Goal: Task Accomplishment & Management: Manage account settings

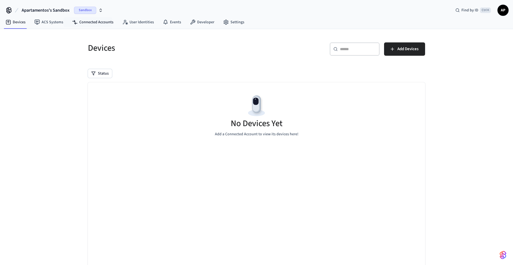
click at [109, 13] on div "Apartamentos's Sandbox Sandbox Find by ID Ctrl K AP" at bounding box center [256, 8] width 513 height 16
click at [99, 10] on icon "button" at bounding box center [100, 10] width 4 height 4
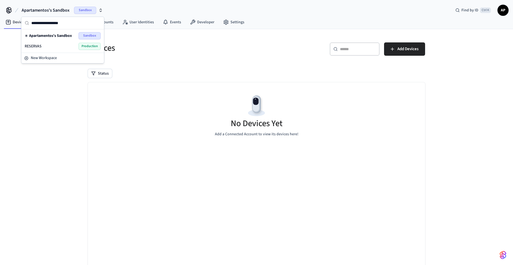
click at [77, 49] on div "RESERVAS Production" at bounding box center [63, 46] width 76 height 7
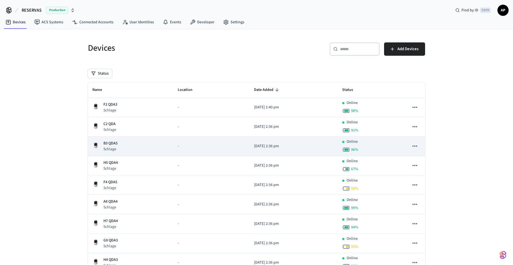
click at [111, 144] on p "B3 QDA5" at bounding box center [110, 144] width 14 height 6
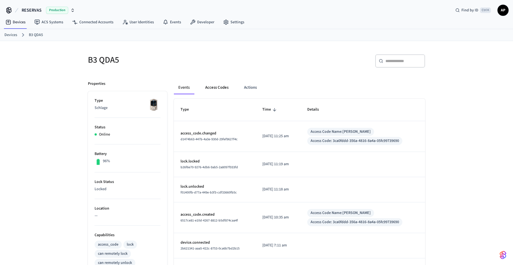
click at [210, 89] on button "Access Codes" at bounding box center [217, 87] width 32 height 13
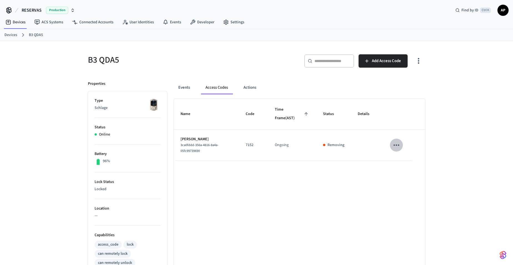
click at [395, 147] on icon "sticky table" at bounding box center [396, 145] width 9 height 9
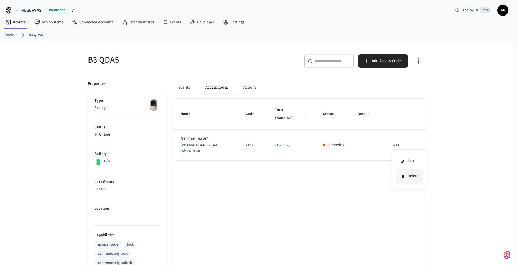
click at [411, 179] on li "Delete" at bounding box center [409, 176] width 26 height 15
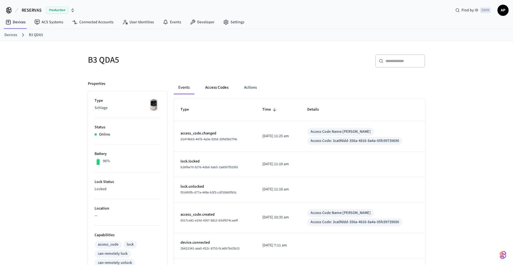
click at [218, 88] on button "Access Codes" at bounding box center [217, 87] width 32 height 13
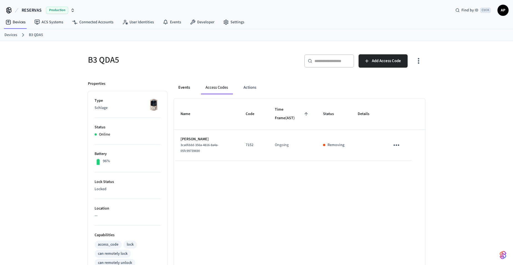
click at [180, 91] on button "Events" at bounding box center [184, 87] width 21 height 13
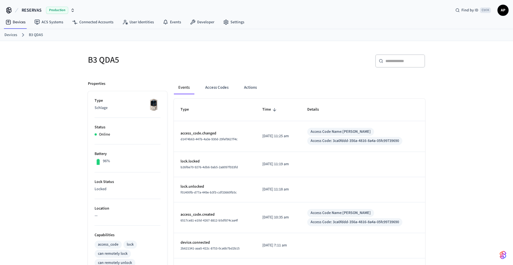
click at [207, 80] on div "Events Access Codes Actions Type Time Details access_code.changed d1474b63-447b…" at bounding box center [296, 242] width 258 height 337
click at [216, 89] on button "Access Codes" at bounding box center [217, 87] width 32 height 13
click at [230, 88] on button "Access Codes" at bounding box center [217, 87] width 32 height 13
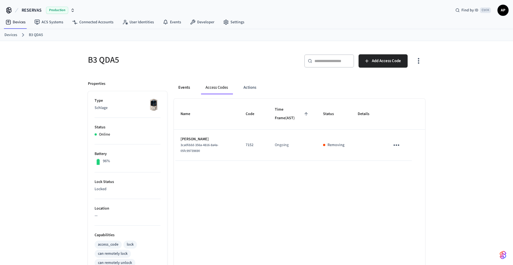
click at [185, 91] on button "Events" at bounding box center [184, 87] width 21 height 13
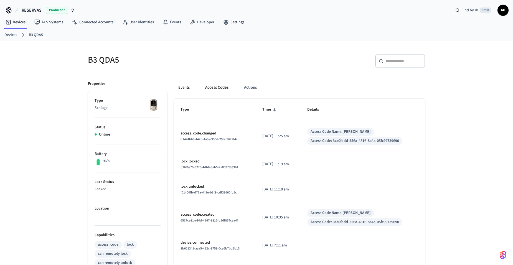
click at [209, 89] on button "Access Codes" at bounding box center [217, 87] width 32 height 13
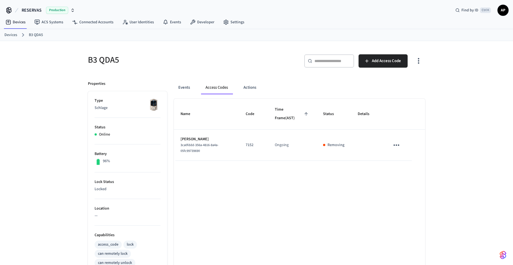
click at [174, 90] on div "Events Access Codes Actions Name Code Time Frame (AST) Status Details Nicole 3c…" at bounding box center [296, 242] width 258 height 337
click at [185, 90] on button "Events" at bounding box center [184, 87] width 21 height 13
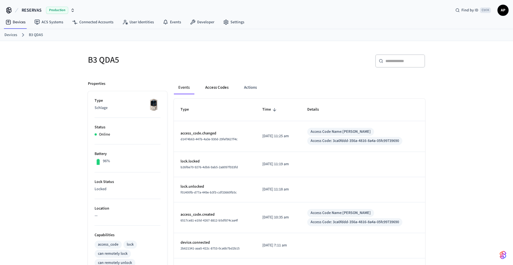
click at [211, 86] on button "Access Codes" at bounding box center [217, 87] width 32 height 13
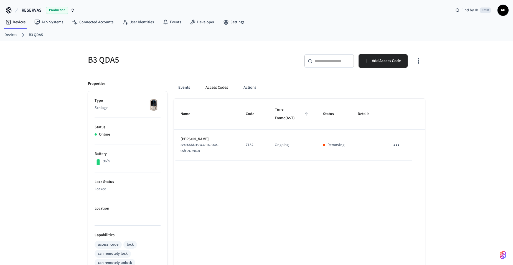
click at [9, 34] on link "Devices" at bounding box center [10, 35] width 13 height 6
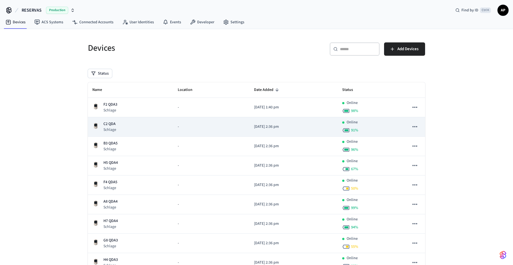
click at [108, 125] on p "C2 QDA" at bounding box center [109, 124] width 13 height 6
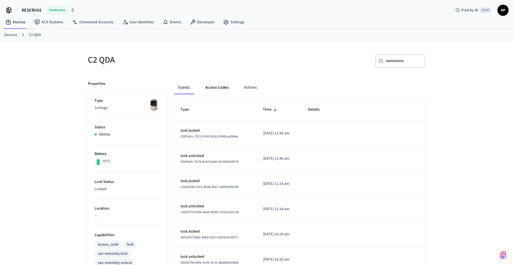
click at [221, 86] on button "Access Codes" at bounding box center [217, 87] width 32 height 13
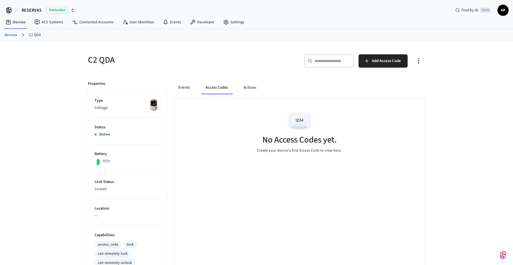
click at [10, 34] on link "Devices" at bounding box center [10, 35] width 13 height 6
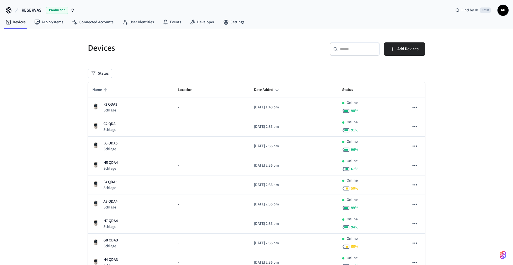
click at [98, 89] on span "Name" at bounding box center [100, 90] width 17 height 9
click at [100, 88] on span "Name" at bounding box center [100, 90] width 17 height 9
click at [103, 91] on span "Name" at bounding box center [100, 90] width 17 height 9
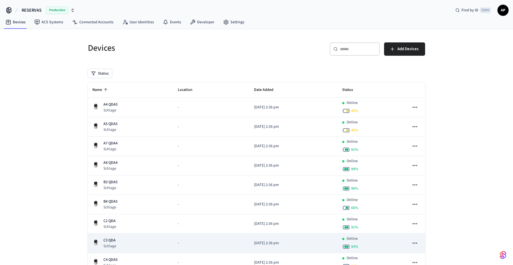
click at [117, 240] on div "C3 QDA Schlage" at bounding box center [130, 243] width 76 height 11
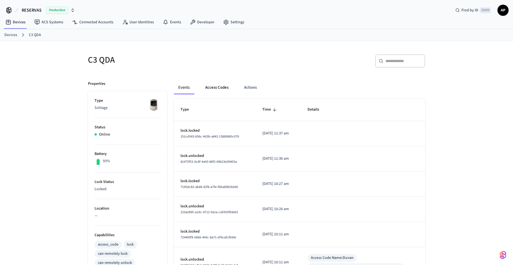
click at [222, 89] on button "Access Codes" at bounding box center [217, 87] width 32 height 13
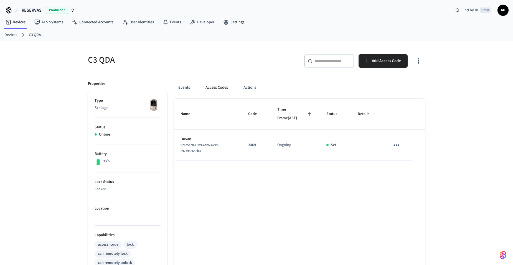
click at [396, 142] on icon "sticky table" at bounding box center [396, 145] width 9 height 9
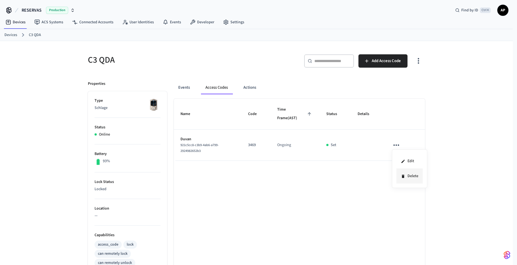
click at [407, 176] on li "Delete" at bounding box center [409, 176] width 26 height 15
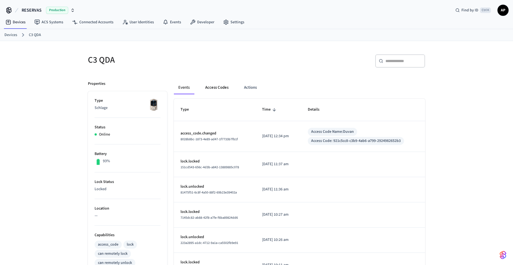
click at [208, 88] on button "Access Codes" at bounding box center [217, 87] width 32 height 13
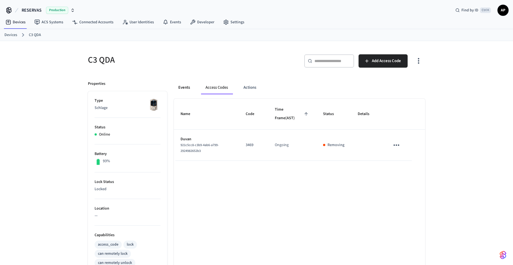
click at [183, 86] on button "Events" at bounding box center [184, 87] width 21 height 13
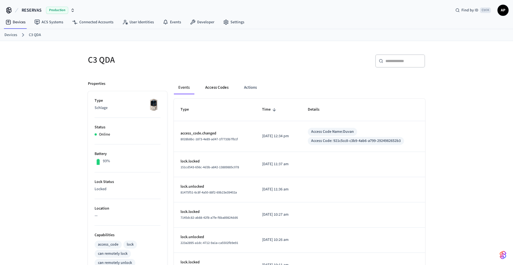
click at [213, 89] on button "Access Codes" at bounding box center [217, 87] width 32 height 13
click at [218, 85] on button "Access Codes" at bounding box center [217, 87] width 32 height 13
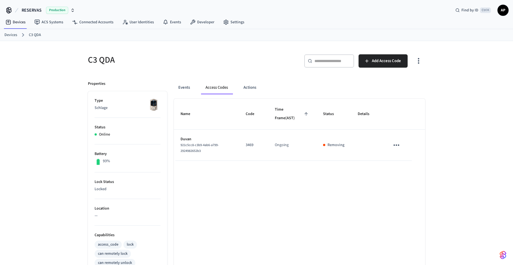
click at [16, 34] on link "Devices" at bounding box center [10, 35] width 13 height 6
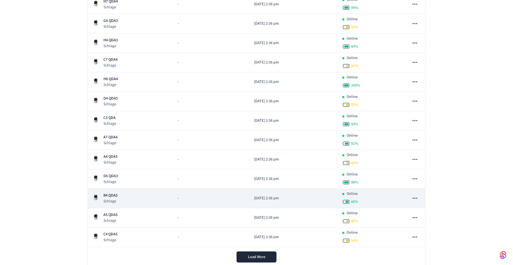
scroll to position [222, 0]
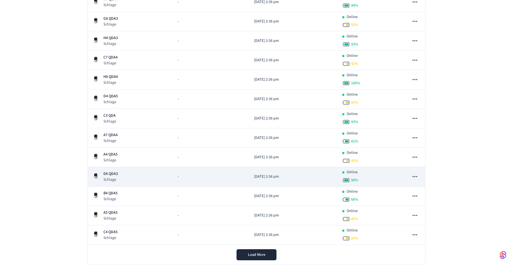
click at [115, 173] on p "D6 QDA3" at bounding box center [110, 174] width 14 height 6
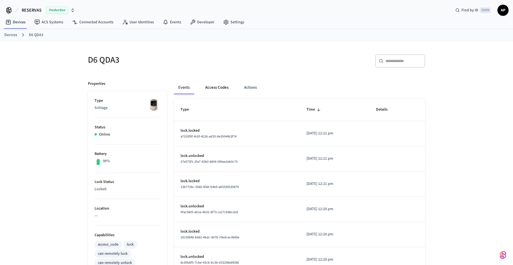
click at [218, 87] on button "Access Codes" at bounding box center [217, 87] width 32 height 13
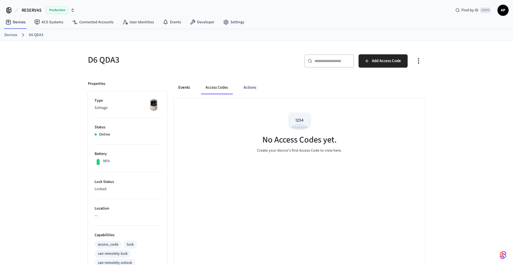
click at [191, 90] on button "Events" at bounding box center [184, 87] width 21 height 13
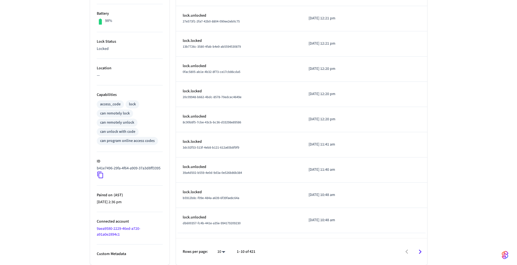
scroll to position [146, 0]
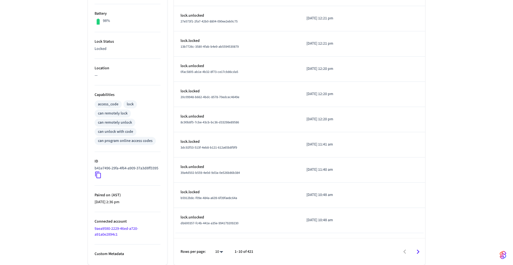
click at [221, 251] on body "RESERVAS Production Find by ID Ctrl K AP Devices ACS Systems Connected Accounts…" at bounding box center [256, 62] width 513 height 405
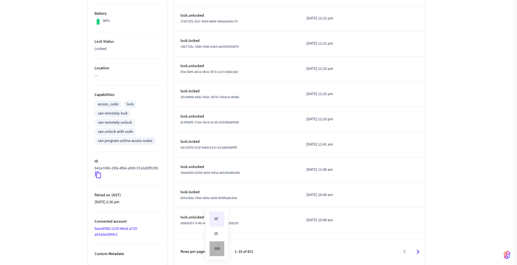
click at [218, 248] on li "100" at bounding box center [217, 248] width 15 height 15
type input "***"
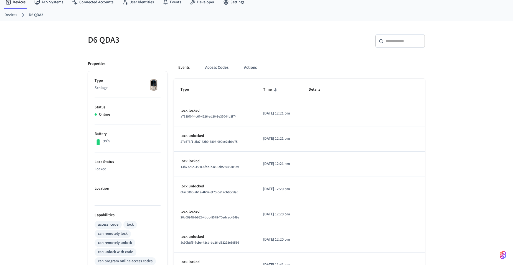
scroll to position [0, 0]
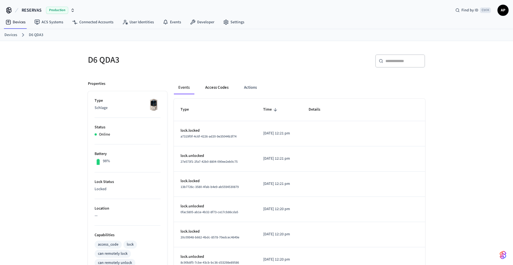
click at [221, 85] on button "Access Codes" at bounding box center [217, 87] width 32 height 13
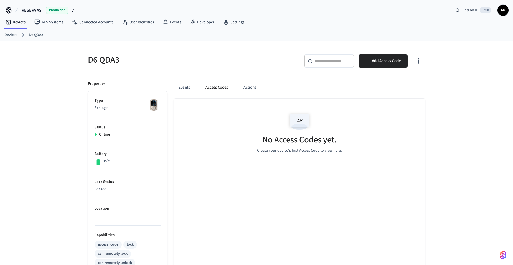
click at [14, 33] on link "Devices" at bounding box center [10, 35] width 13 height 6
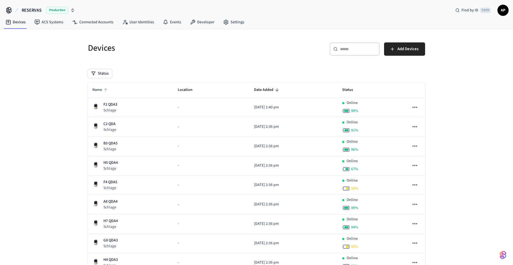
click at [100, 89] on span "Name" at bounding box center [100, 90] width 17 height 9
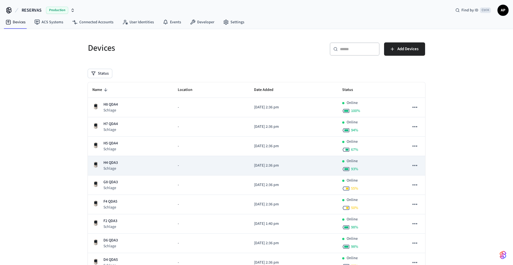
click at [113, 167] on p "Schlage" at bounding box center [110, 169] width 14 height 6
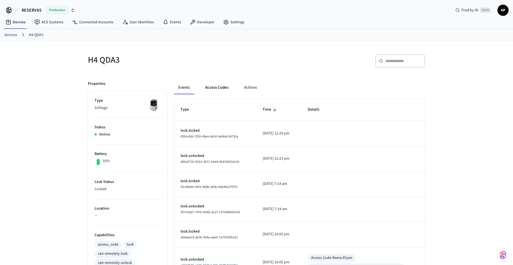
click at [216, 89] on button "Access Codes" at bounding box center [217, 87] width 32 height 13
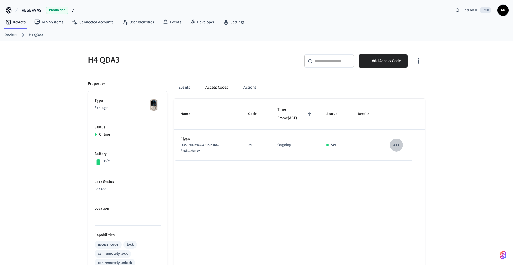
click at [394, 149] on button "sticky table" at bounding box center [396, 145] width 13 height 13
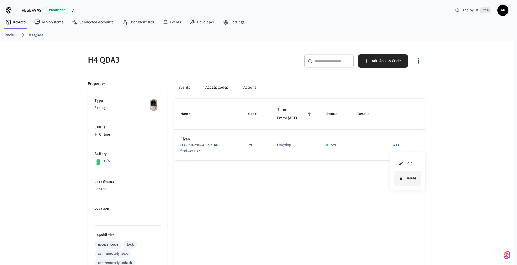
click at [402, 179] on icon at bounding box center [400, 178] width 2 height 3
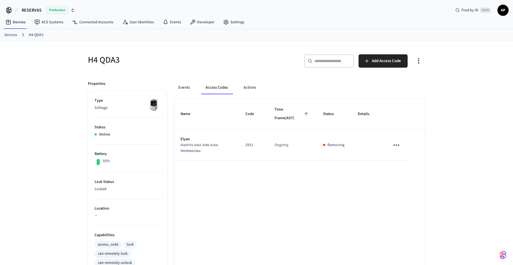
click at [13, 34] on link "Devices" at bounding box center [10, 35] width 13 height 6
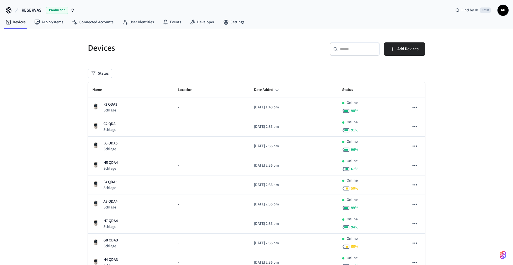
click at [109, 83] on th "Name" at bounding box center [130, 90] width 85 height 16
click at [99, 89] on span "Name" at bounding box center [100, 90] width 17 height 9
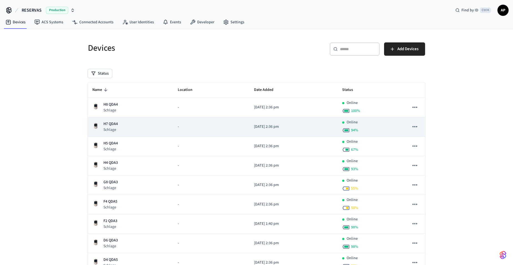
click at [115, 126] on p "H7 QDA4" at bounding box center [110, 124] width 14 height 6
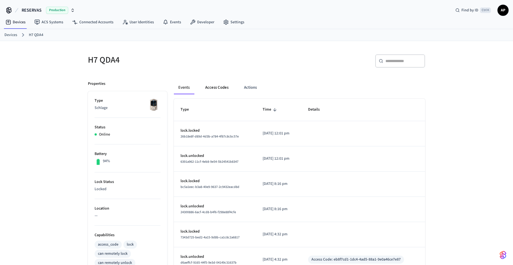
click at [215, 87] on button "Access Codes" at bounding box center [217, 87] width 32 height 13
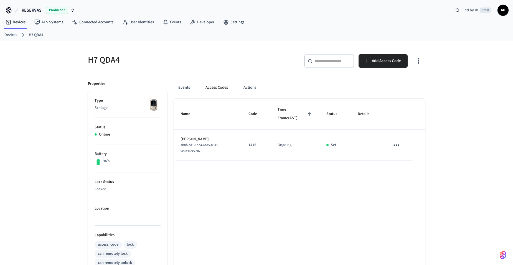
click at [397, 144] on icon "sticky table" at bounding box center [396, 145] width 9 height 9
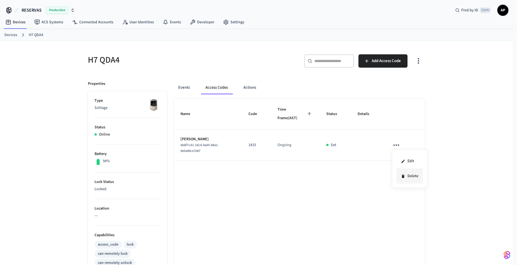
click at [414, 179] on li "Delete" at bounding box center [409, 176] width 26 height 15
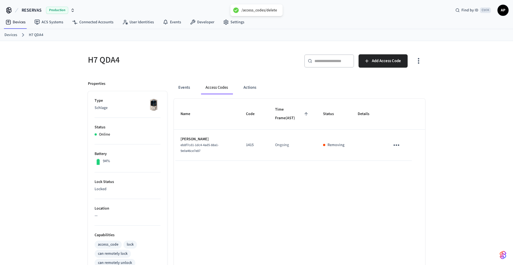
click at [16, 35] on link "Devices" at bounding box center [10, 35] width 13 height 6
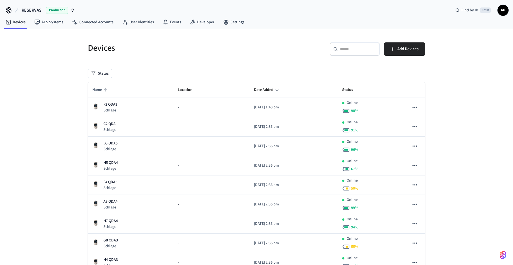
click at [104, 94] on span "Name" at bounding box center [100, 90] width 17 height 9
click at [102, 91] on span "Name" at bounding box center [100, 90] width 17 height 9
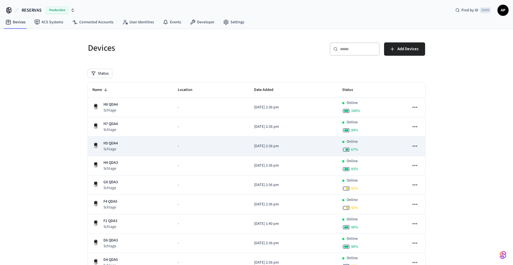
click at [111, 142] on p "H5 QDA4" at bounding box center [110, 144] width 14 height 6
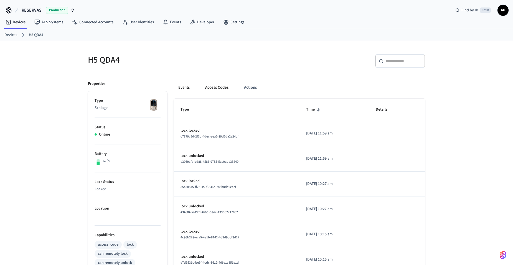
click at [220, 88] on button "Access Codes" at bounding box center [217, 87] width 32 height 13
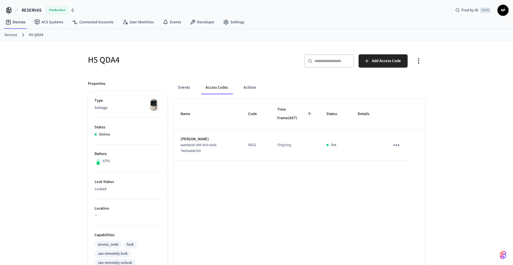
click at [389, 145] on td "sticky table" at bounding box center [397, 145] width 29 height 31
click at [392, 146] on icon "sticky table" at bounding box center [396, 145] width 9 height 9
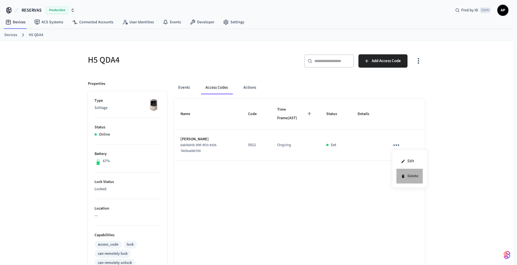
click at [404, 177] on icon at bounding box center [403, 176] width 2 height 3
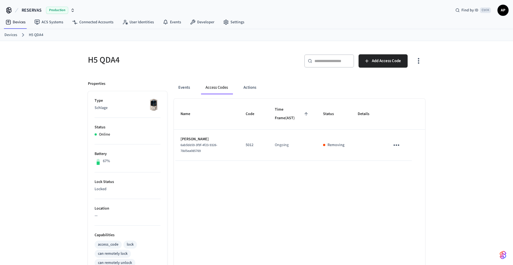
click at [13, 34] on link "Devices" at bounding box center [10, 35] width 13 height 6
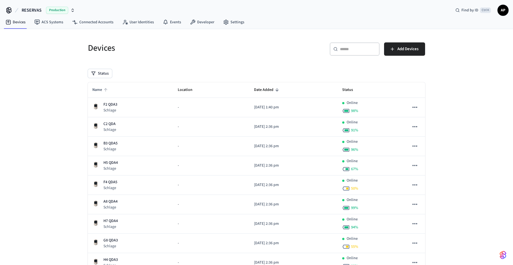
click at [96, 87] on span "Name" at bounding box center [100, 90] width 17 height 9
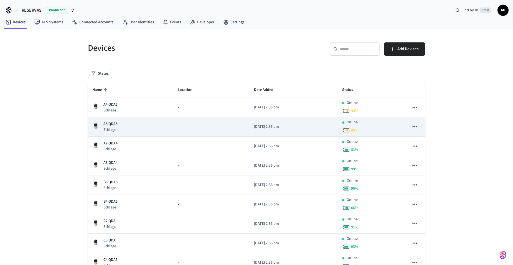
click at [110, 125] on p "A5 QDA5" at bounding box center [110, 124] width 14 height 6
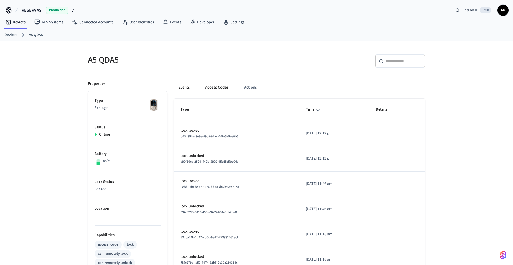
click at [216, 88] on button "Access Codes" at bounding box center [217, 87] width 32 height 13
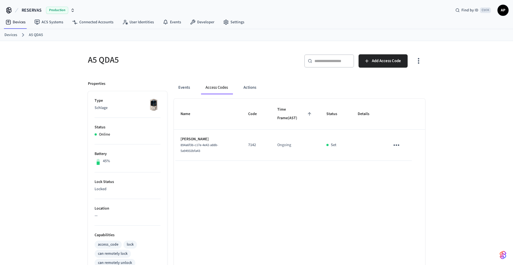
click at [404, 144] on td "sticky table" at bounding box center [397, 145] width 29 height 31
click at [399, 144] on icon "sticky table" at bounding box center [396, 145] width 9 height 9
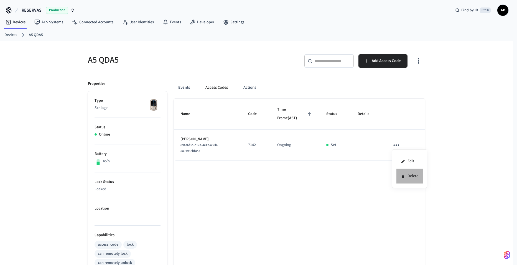
click at [399, 177] on li "Delete" at bounding box center [409, 176] width 26 height 15
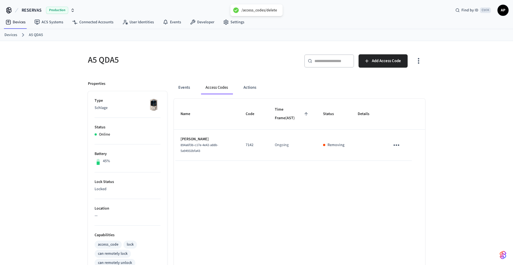
click at [13, 35] on link "Devices" at bounding box center [10, 35] width 13 height 6
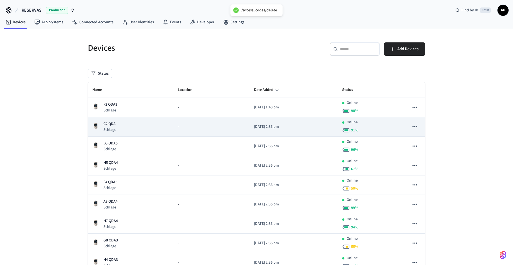
click at [119, 126] on div "C2 QDA Schlage" at bounding box center [130, 126] width 76 height 11
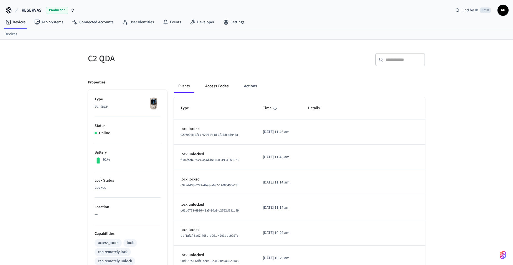
click at [221, 89] on button "Access Codes" at bounding box center [217, 86] width 32 height 13
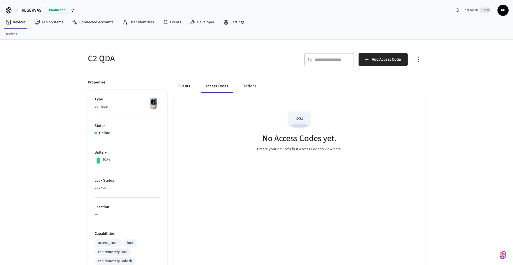
click at [186, 87] on button "Events" at bounding box center [184, 86] width 21 height 13
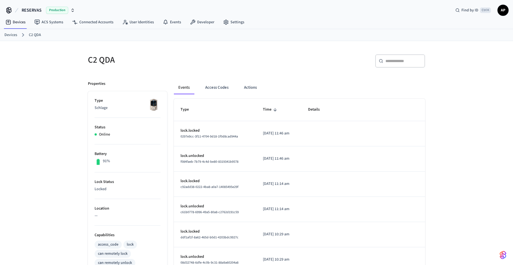
click at [14, 32] on link "Devices" at bounding box center [10, 35] width 13 height 6
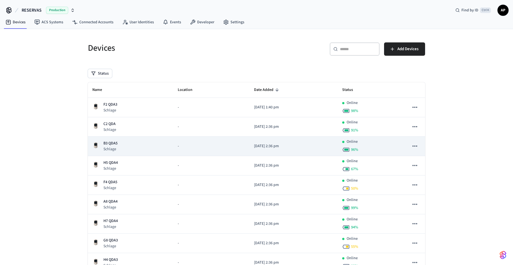
click at [111, 139] on td "B3 QDA5 Schlage" at bounding box center [130, 146] width 85 height 19
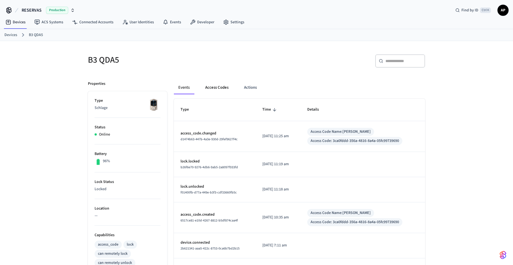
click at [221, 87] on button "Access Codes" at bounding box center [217, 87] width 32 height 13
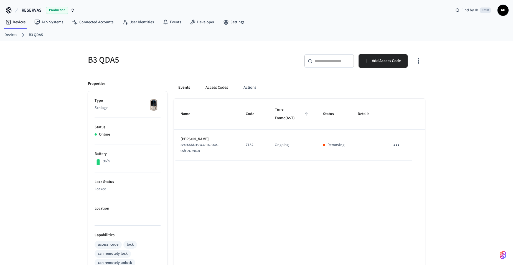
click at [188, 87] on button "Events" at bounding box center [184, 87] width 21 height 13
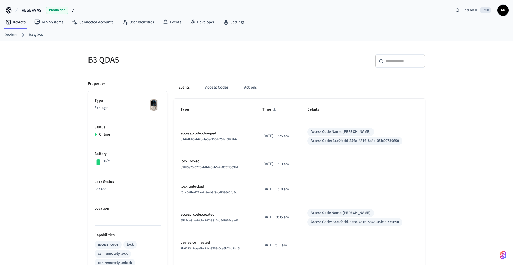
click at [13, 36] on link "Devices" at bounding box center [10, 35] width 13 height 6
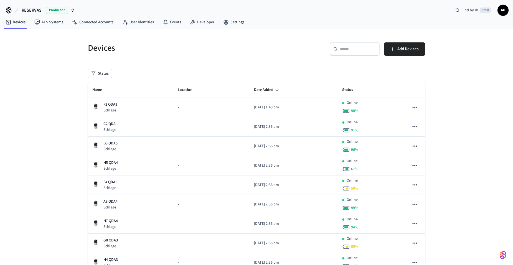
click at [113, 90] on th "Name" at bounding box center [130, 90] width 85 height 16
click at [94, 90] on span "Name" at bounding box center [100, 90] width 17 height 9
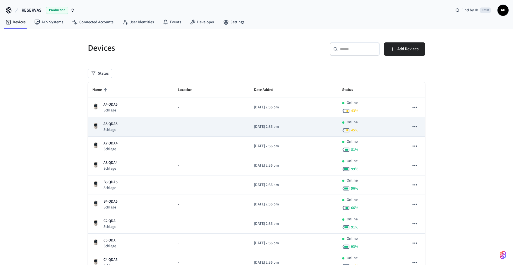
click at [112, 124] on p "A5 QDA5" at bounding box center [110, 124] width 14 height 6
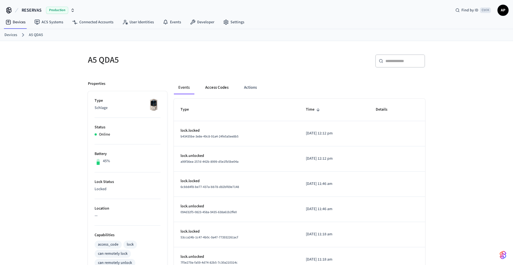
click at [218, 90] on button "Access Codes" at bounding box center [217, 87] width 32 height 13
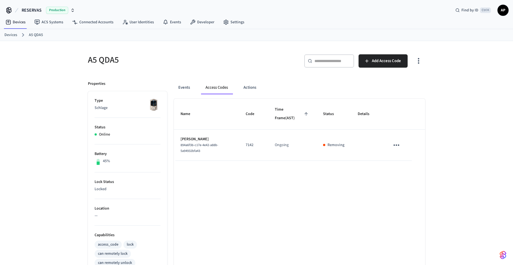
click at [5, 37] on link "Devices" at bounding box center [10, 35] width 13 height 6
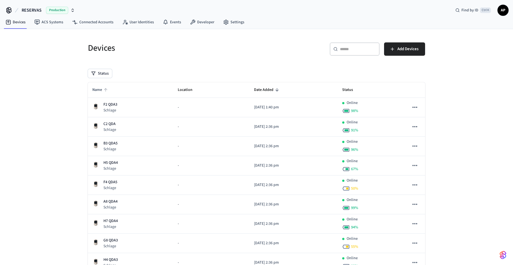
click at [98, 89] on span "Name" at bounding box center [100, 90] width 17 height 9
click at [101, 90] on span "Name" at bounding box center [100, 90] width 17 height 9
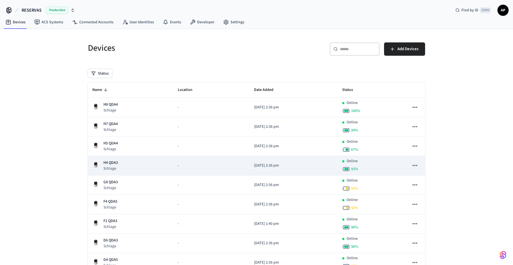
click at [115, 167] on p "Schlage" at bounding box center [110, 169] width 14 height 6
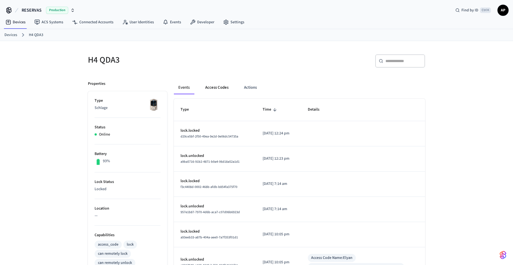
click at [216, 88] on button "Access Codes" at bounding box center [217, 87] width 32 height 13
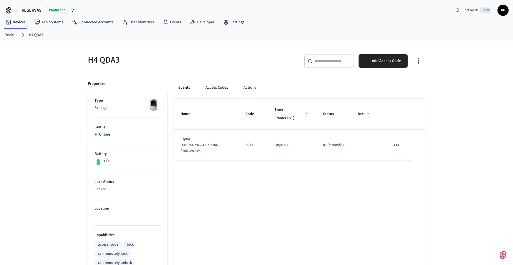
click at [185, 86] on button "Events" at bounding box center [184, 87] width 21 height 13
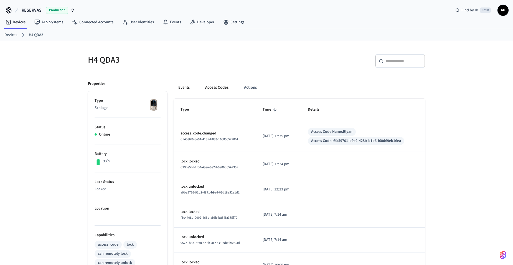
click at [219, 88] on button "Access Codes" at bounding box center [217, 87] width 32 height 13
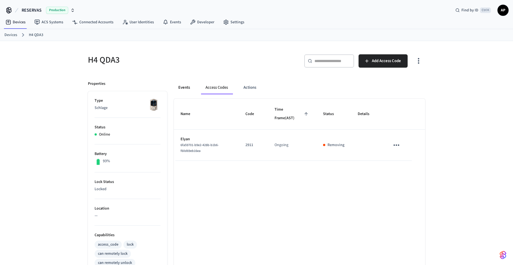
click at [187, 83] on button "Events" at bounding box center [184, 87] width 21 height 13
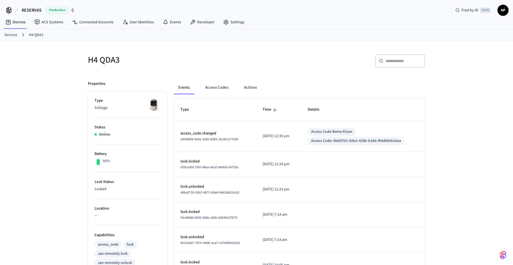
click at [503, 14] on span "AP" at bounding box center [503, 10] width 10 height 10
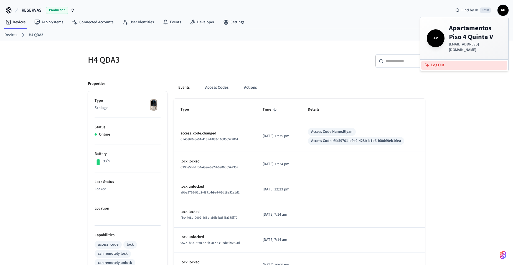
click at [464, 61] on button "Log Out" at bounding box center [464, 65] width 86 height 9
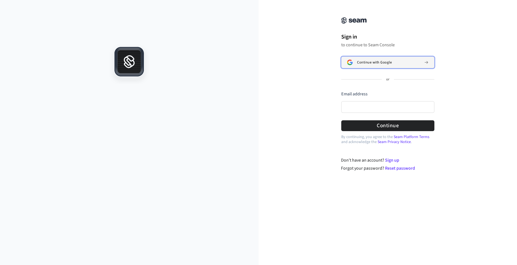
click at [369, 60] on span "Continue with Google" at bounding box center [374, 62] width 35 height 4
